Goal: Task Accomplishment & Management: Complete application form

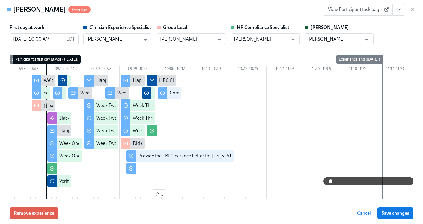
scroll to position [0, 8974]
click at [413, 10] on icon "button" at bounding box center [412, 9] width 3 height 3
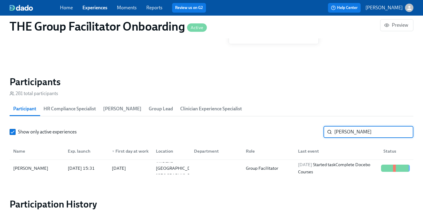
drag, startPoint x: 372, startPoint y: 127, endPoint x: 366, endPoint y: 127, distance: 6.1
click at [366, 127] on input "[PERSON_NAME]" at bounding box center [373, 132] width 79 height 12
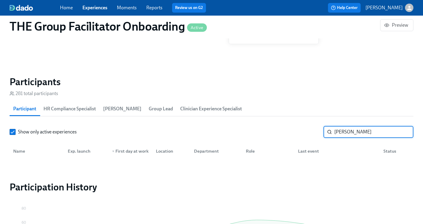
drag, startPoint x: 379, startPoint y: 128, endPoint x: 356, endPoint y: 133, distance: 24.1
click at [356, 133] on input "[PERSON_NAME]" at bounding box center [373, 132] width 79 height 12
click at [372, 130] on input "[PERSON_NAME]" at bounding box center [373, 132] width 79 height 12
drag, startPoint x: 372, startPoint y: 135, endPoint x: 352, endPoint y: 131, distance: 20.4
click at [352, 131] on input "[PERSON_NAME]" at bounding box center [373, 132] width 79 height 12
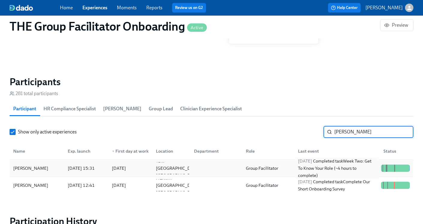
type input "[PERSON_NAME]"
click at [316, 165] on div "[DATE] Completed task Week Two: Get To Know Your Role (~4 hours to complete)" at bounding box center [337, 168] width 83 height 22
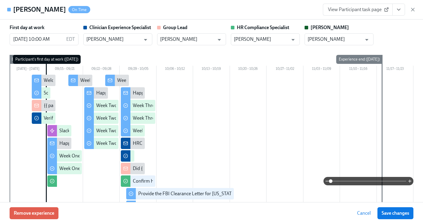
click at [399, 13] on button "View task page" at bounding box center [399, 10] width 13 height 12
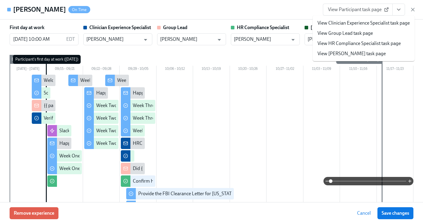
click at [383, 41] on link "View HR Compliance Specialist task page" at bounding box center [359, 43] width 83 height 7
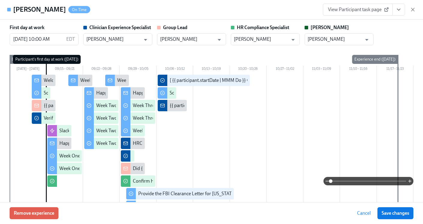
click at [401, 12] on icon "View task page" at bounding box center [399, 10] width 6 height 6
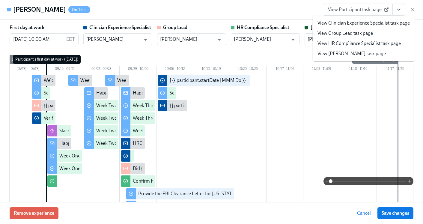
click at [374, 42] on link "View HR Compliance Specialist task page" at bounding box center [359, 43] width 83 height 7
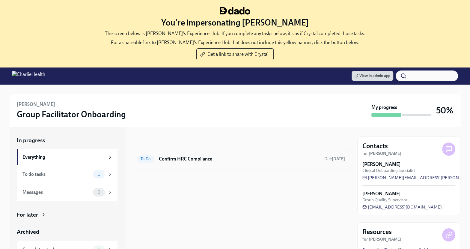
click at [234, 164] on div "To Do Confirm HRC Compliance Due today" at bounding box center [241, 159] width 218 height 20
click at [235, 156] on h6 "Confirm HRC Compliance" at bounding box center [239, 159] width 161 height 7
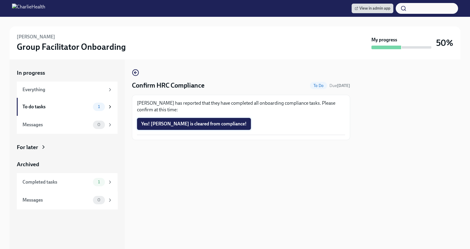
click at [213, 118] on button "Yes! Lindsey is cleared from compliance!" at bounding box center [194, 124] width 114 height 12
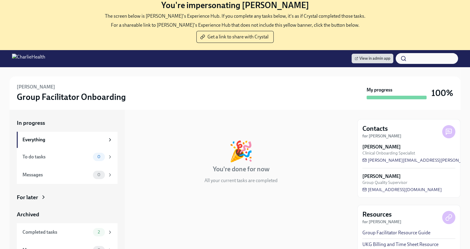
scroll to position [67, 0]
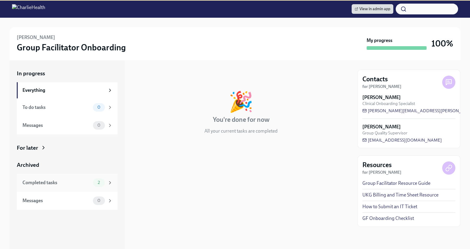
click at [86, 178] on div "Completed tasks 2" at bounding box center [67, 182] width 90 height 8
